Goal: Transaction & Acquisition: Purchase product/service

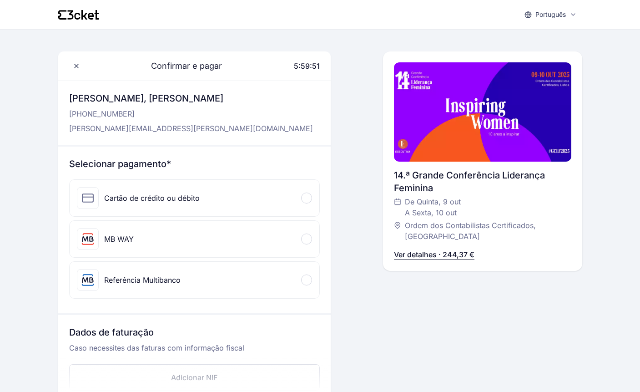
click at [308, 240] on div at bounding box center [306, 238] width 11 height 11
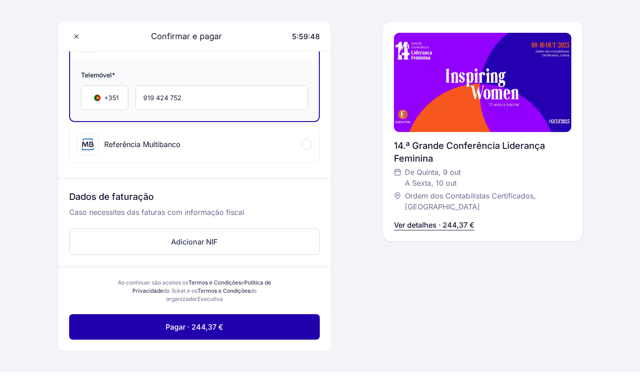
scroll to position [213, 0]
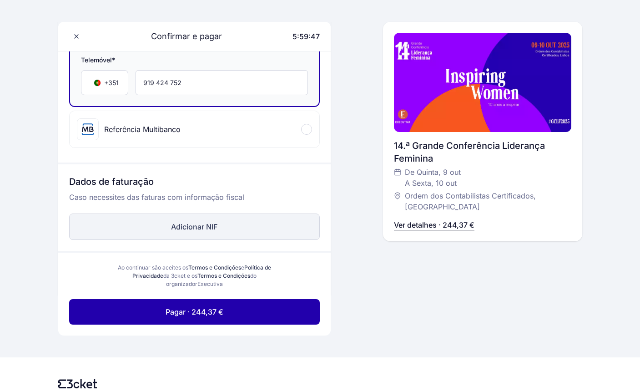
click at [202, 228] on button "Adicionar NIF" at bounding box center [194, 226] width 251 height 26
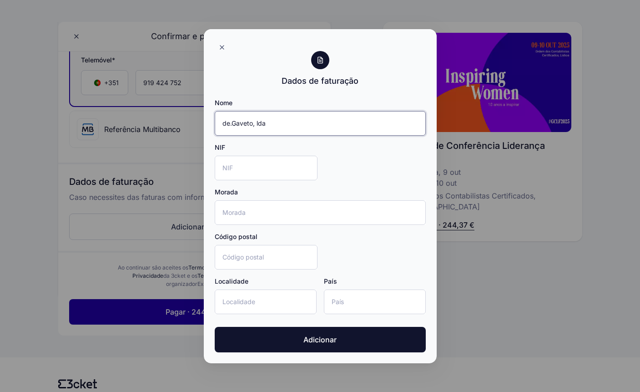
type input "de.Gaveto, lda"
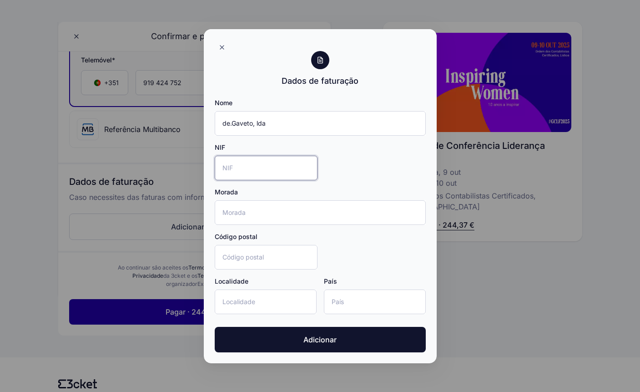
click at [243, 163] on input "NIF" at bounding box center [266, 168] width 103 height 25
type input "2"
type input "515501255"
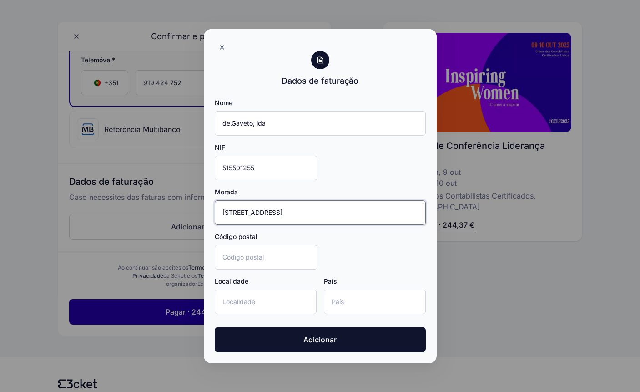
type input "Rua do Paço, 11"
type input "2890-062"
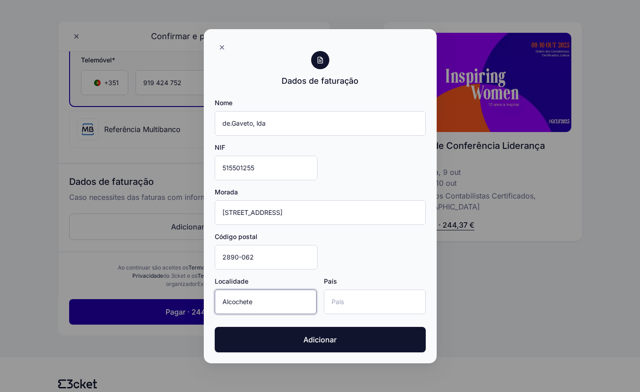
type input "Alcochete"
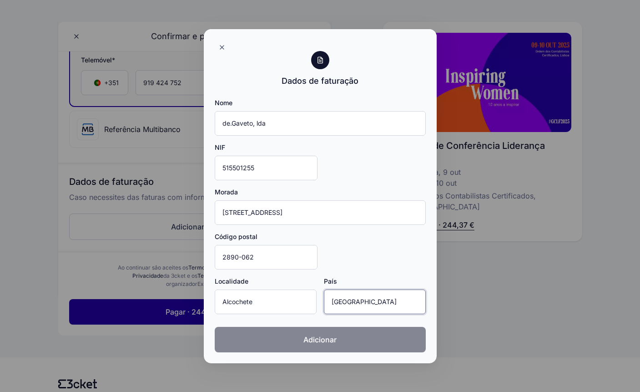
type input "Portugal"
click at [324, 337] on span "Adicionar" at bounding box center [319, 339] width 33 height 11
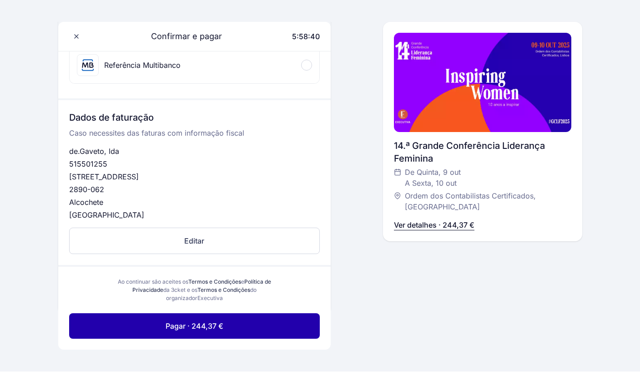
scroll to position [277, 0]
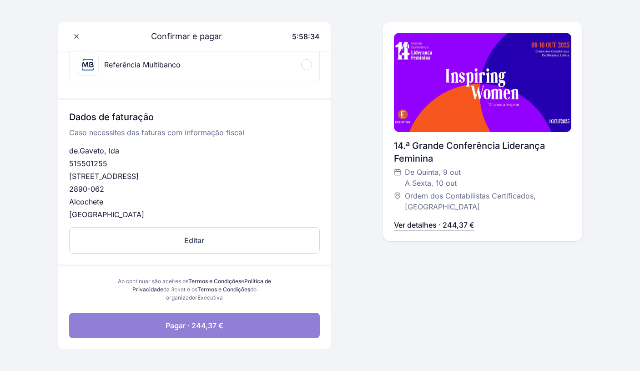
click at [212, 328] on span "Pagar · 244,37 €" at bounding box center [195, 325] width 58 height 11
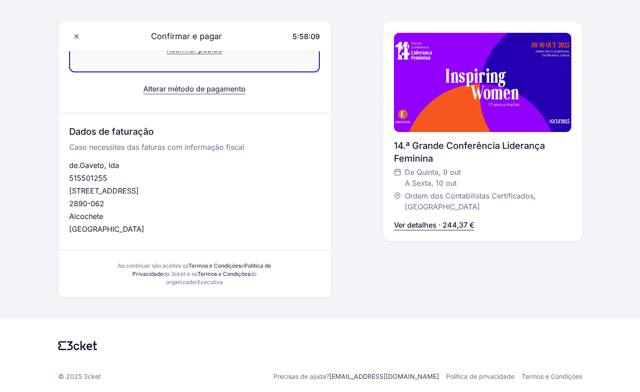
scroll to position [229, 0]
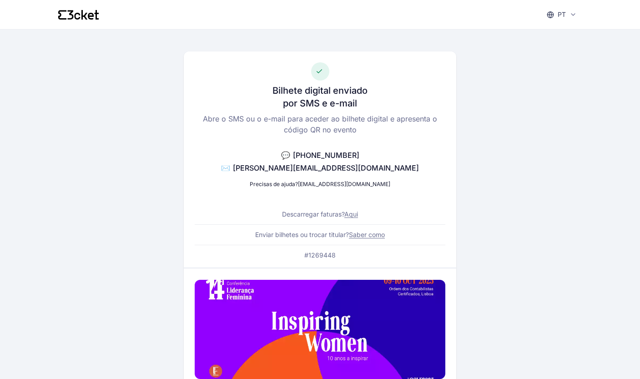
click at [353, 215] on link "Aqui" at bounding box center [351, 214] width 14 height 8
click at [336, 184] on link "[EMAIL_ADDRESS][DOMAIN_NAME]" at bounding box center [344, 184] width 92 height 7
click at [459, 183] on div "Bilhete digital enviado por SMS e e-mail Abre o SMS ou o e-mail para aceder ao …" at bounding box center [320, 356] width 524 height 652
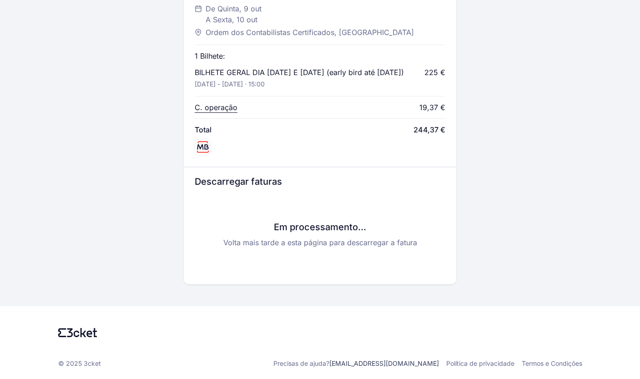
scroll to position [408, 0]
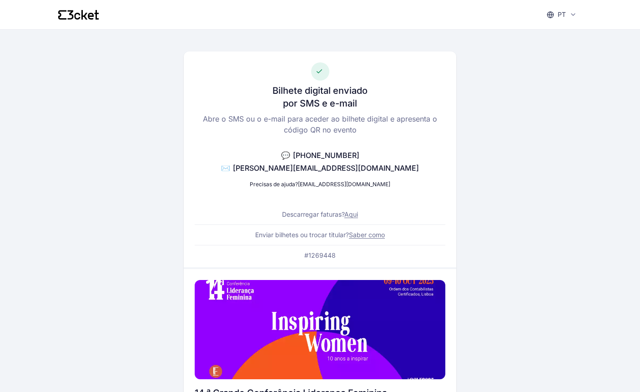
click at [354, 215] on link "Aqui" at bounding box center [351, 214] width 14 height 8
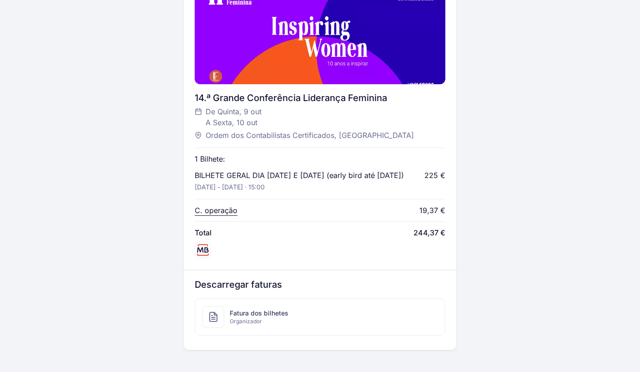
scroll to position [358, 0]
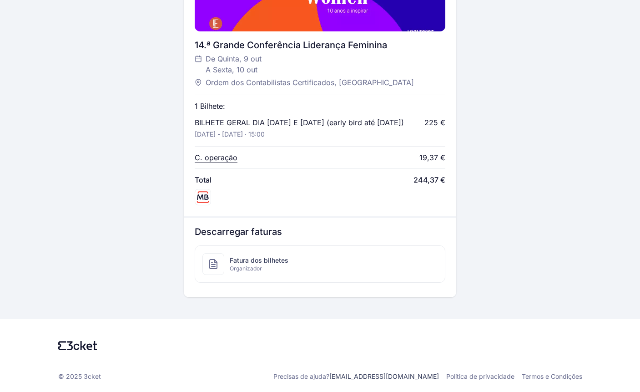
click at [232, 264] on span "Fatura dos bilhetes" at bounding box center [259, 260] width 59 height 9
click at [247, 264] on span "Fatura dos bilhetes" at bounding box center [259, 260] width 59 height 9
click at [207, 156] on p "C. operação" at bounding box center [216, 157] width 43 height 11
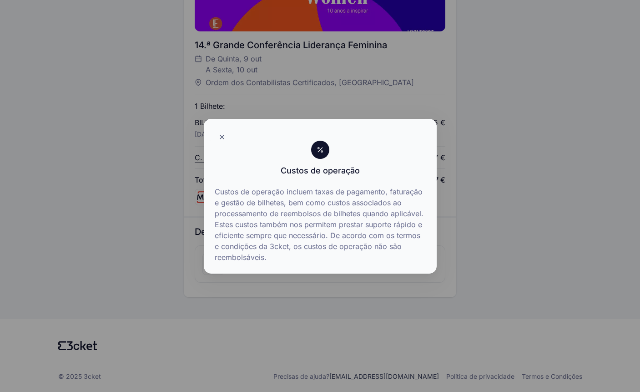
click at [413, 255] on div "Custos de operação incluem taxas de pagamento, faturação e gestão de bilhetes, …" at bounding box center [320, 224] width 211 height 76
click at [427, 133] on div at bounding box center [320, 130] width 233 height 22
click at [222, 138] on icon at bounding box center [221, 136] width 7 height 7
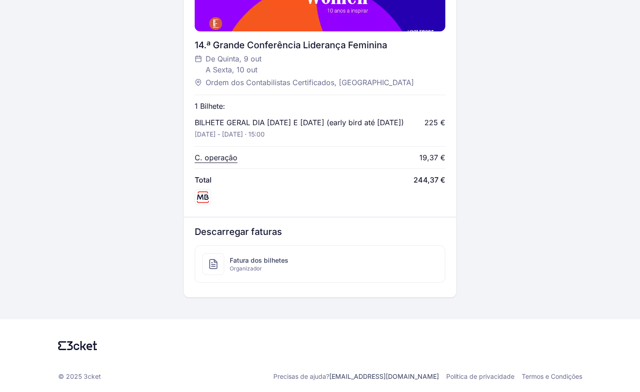
click at [436, 159] on div "19,37 €" at bounding box center [432, 157] width 26 height 11
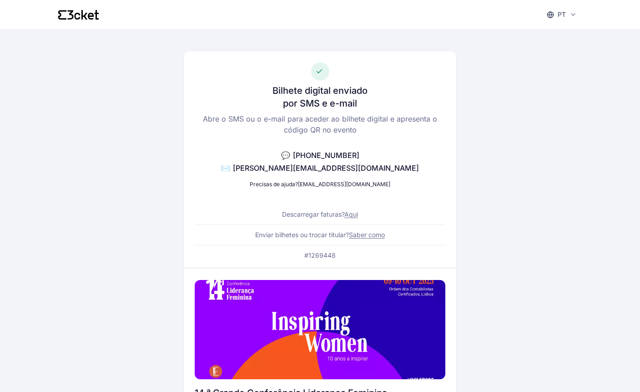
scroll to position [0, 0]
click at [351, 215] on link "Aqui" at bounding box center [351, 214] width 14 height 8
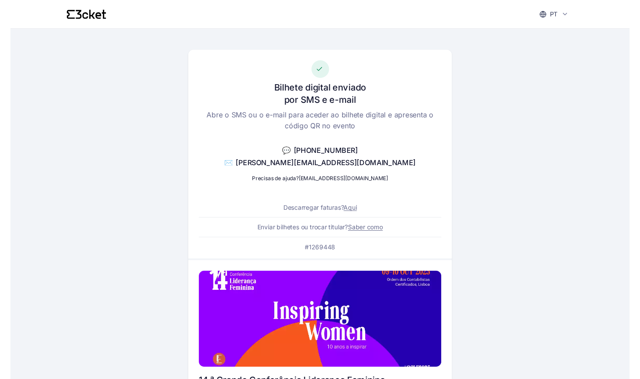
scroll to position [358, 0]
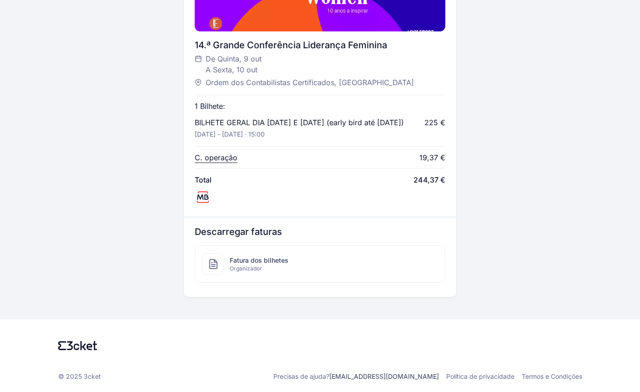
click at [428, 180] on span "244,37 €" at bounding box center [429, 179] width 32 height 11
click at [254, 261] on span "Fatura dos bilhetes" at bounding box center [259, 260] width 59 height 9
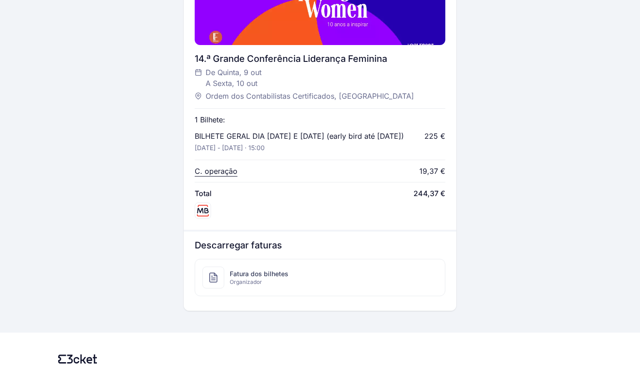
scroll to position [331, 0]
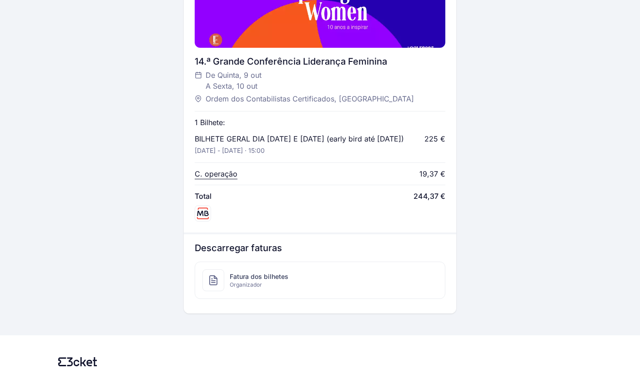
click at [214, 179] on p "C. operação" at bounding box center [216, 173] width 43 height 11
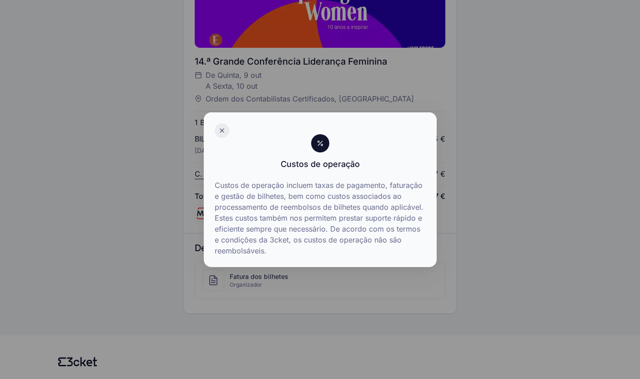
click at [222, 130] on icon at bounding box center [221, 130] width 7 height 7
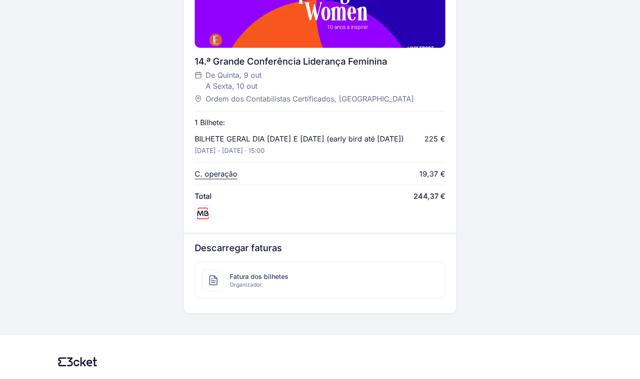
click at [433, 179] on div "19,37 €" at bounding box center [432, 173] width 26 height 11
click at [200, 221] on icon at bounding box center [203, 213] width 15 height 15
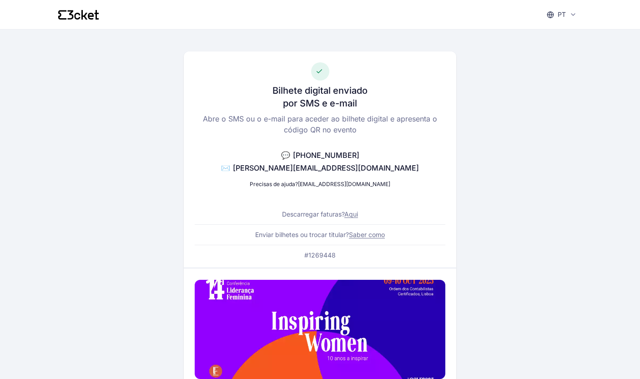
scroll to position [0, 0]
click at [351, 213] on link "Aqui" at bounding box center [351, 214] width 14 height 8
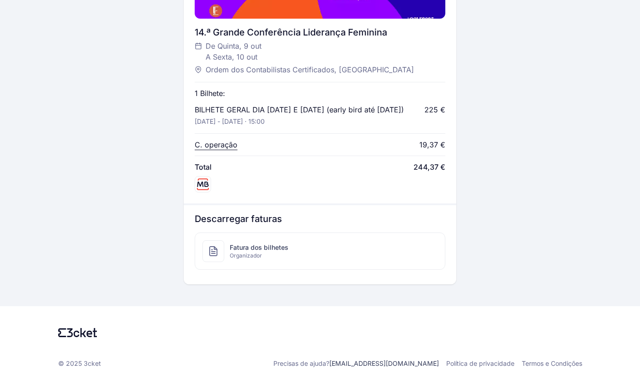
click at [329, 254] on div "Fatura dos bilhetes Organizador" at bounding box center [320, 251] width 250 height 36
